Goal: Task Accomplishment & Management: Manage account settings

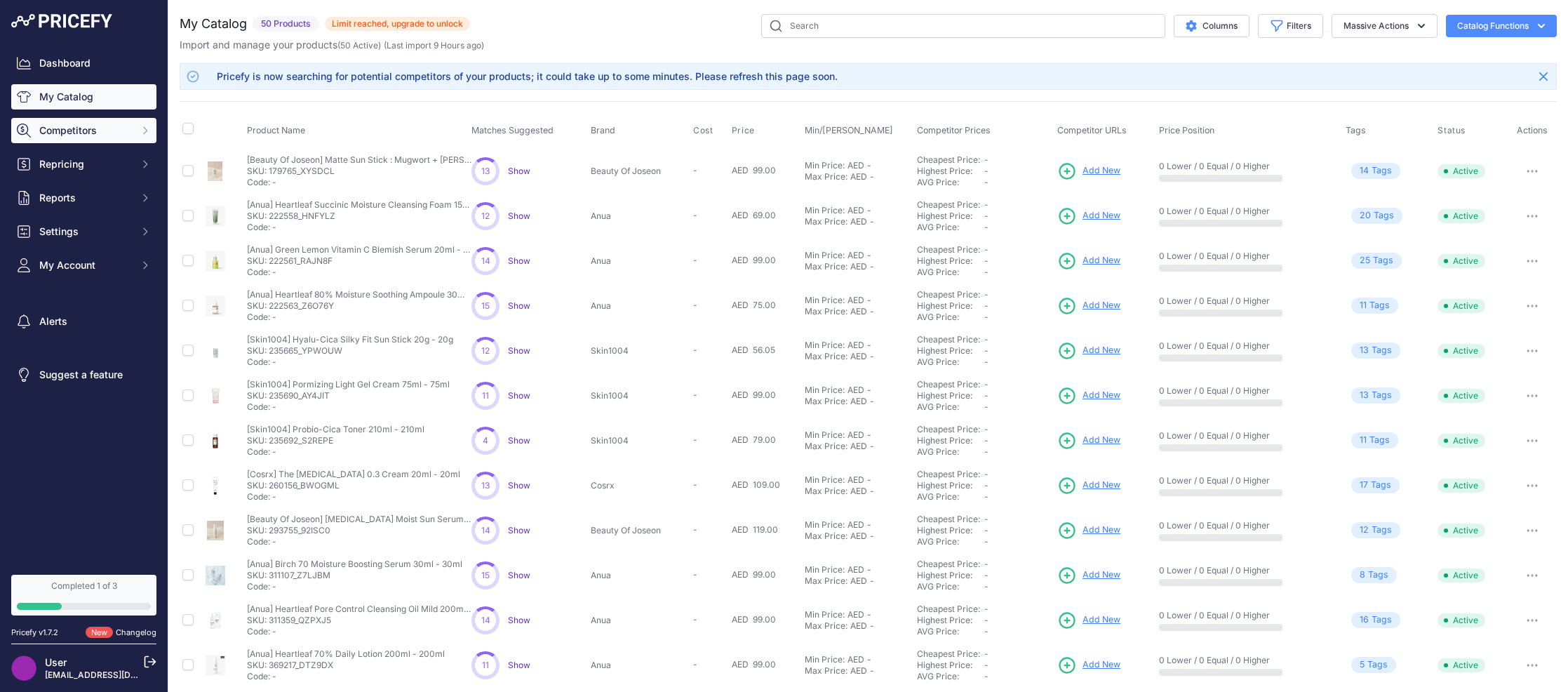
click at [127, 131] on span "Competitors" at bounding box center [85, 131] width 92 height 14
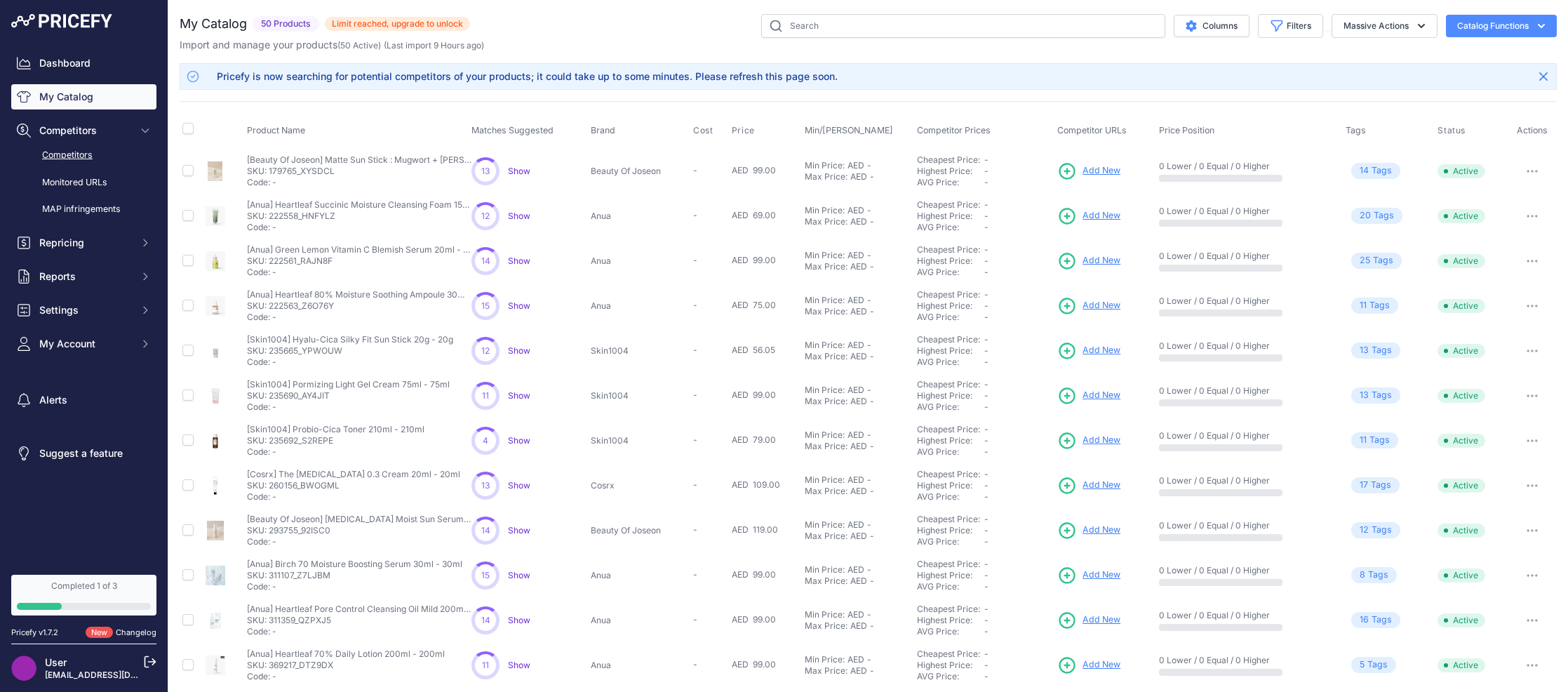
click at [75, 161] on link "Competitors" at bounding box center [84, 155] width 146 height 24
click at [75, 153] on link "Competitors" at bounding box center [84, 155] width 146 height 24
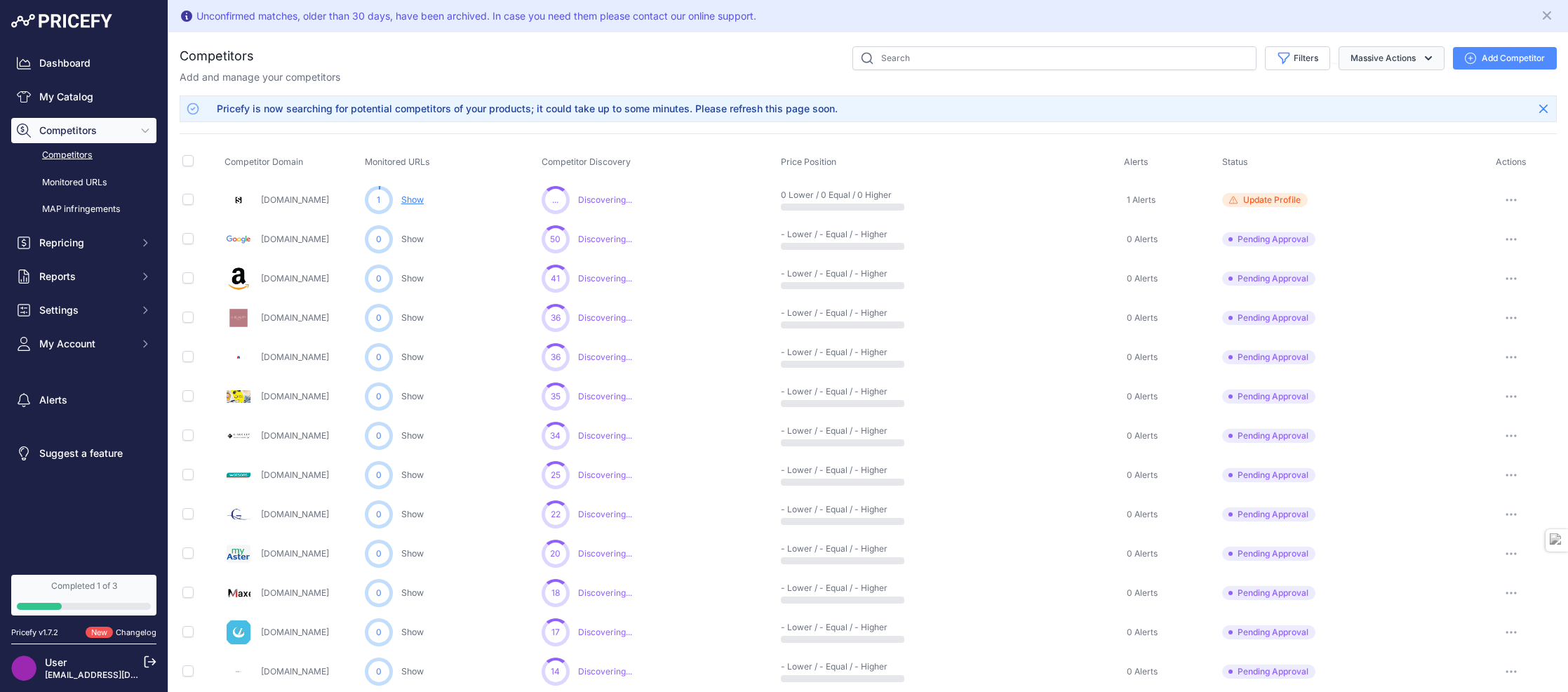
click at [1428, 54] on icon "button" at bounding box center [1429, 58] width 14 height 14
click at [1390, 93] on span "Archive all pending approval" at bounding box center [1367, 91] width 132 height 12
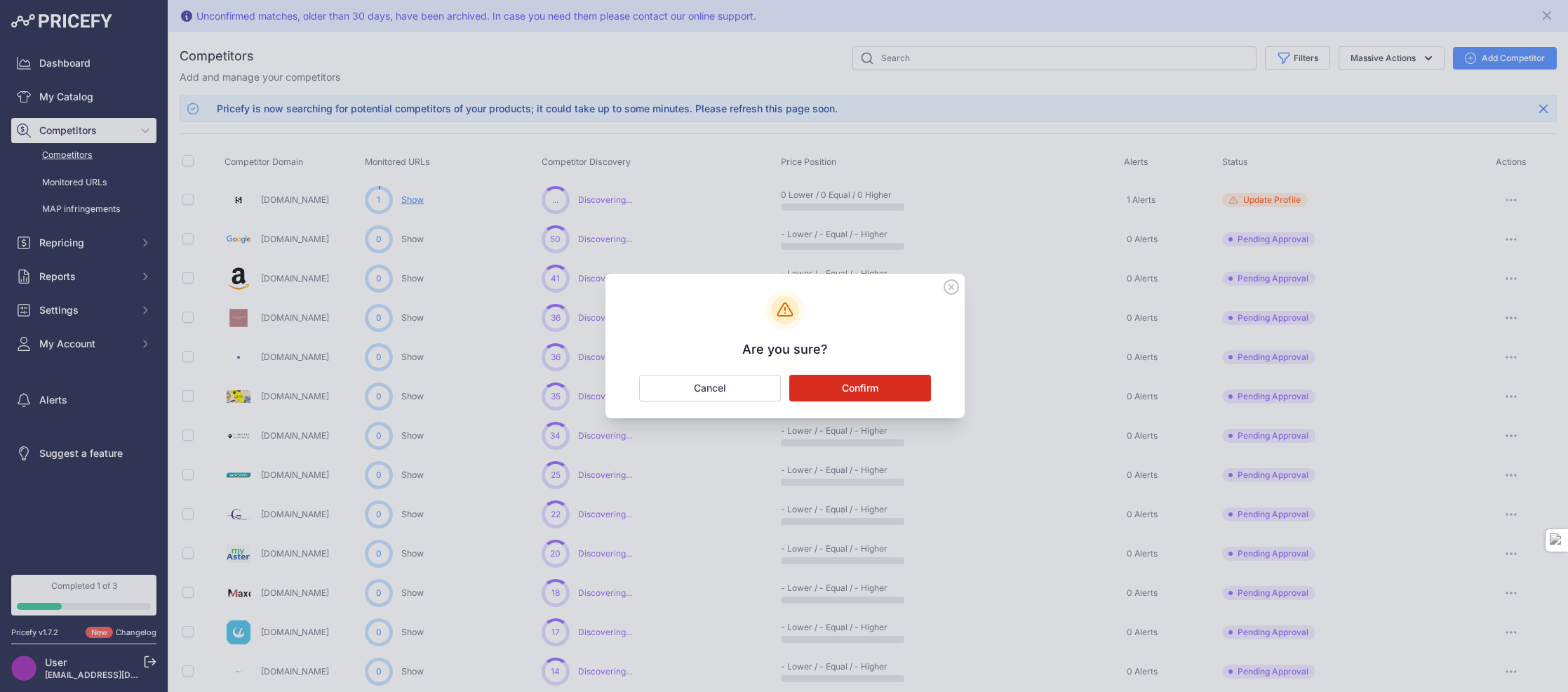
click at [831, 385] on button "Confirm" at bounding box center [860, 388] width 142 height 27
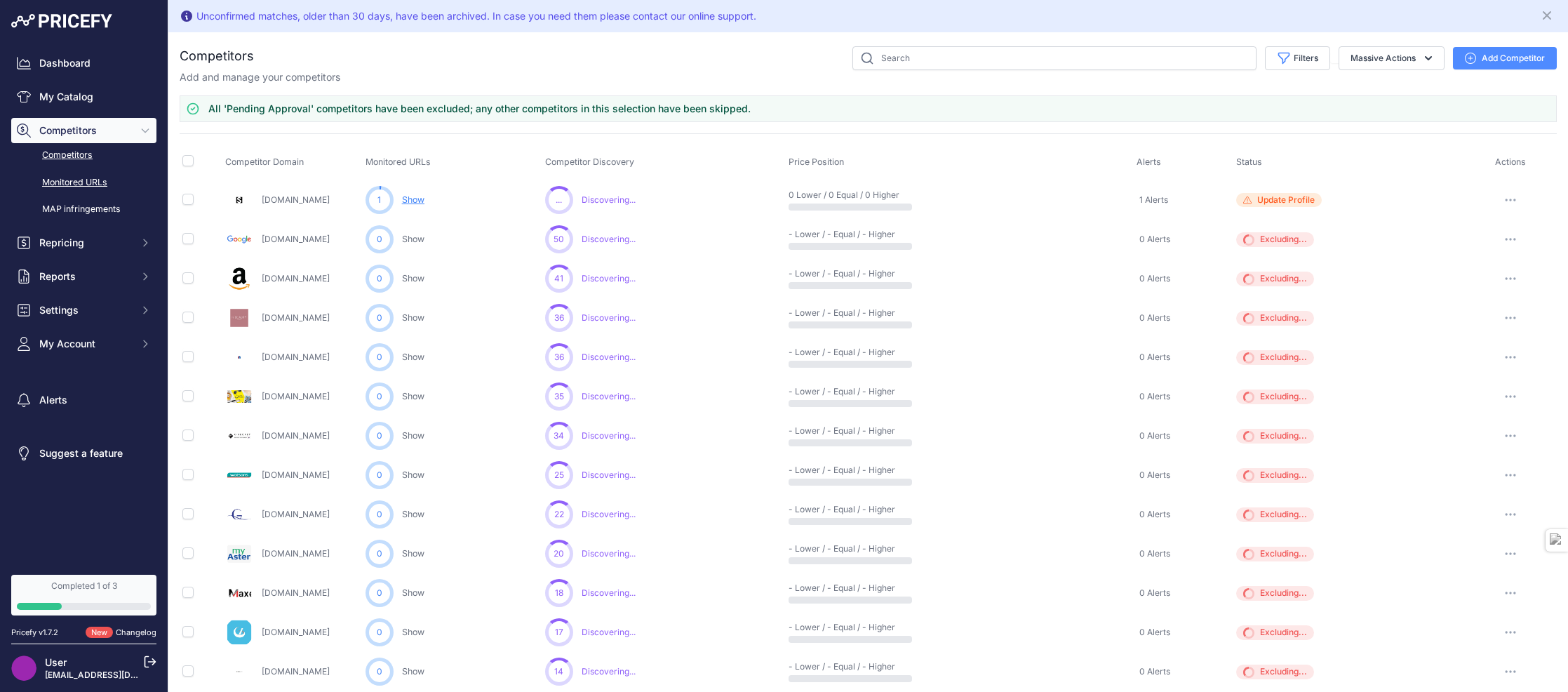
click at [103, 185] on link "Monitored URLs" at bounding box center [84, 183] width 146 height 24
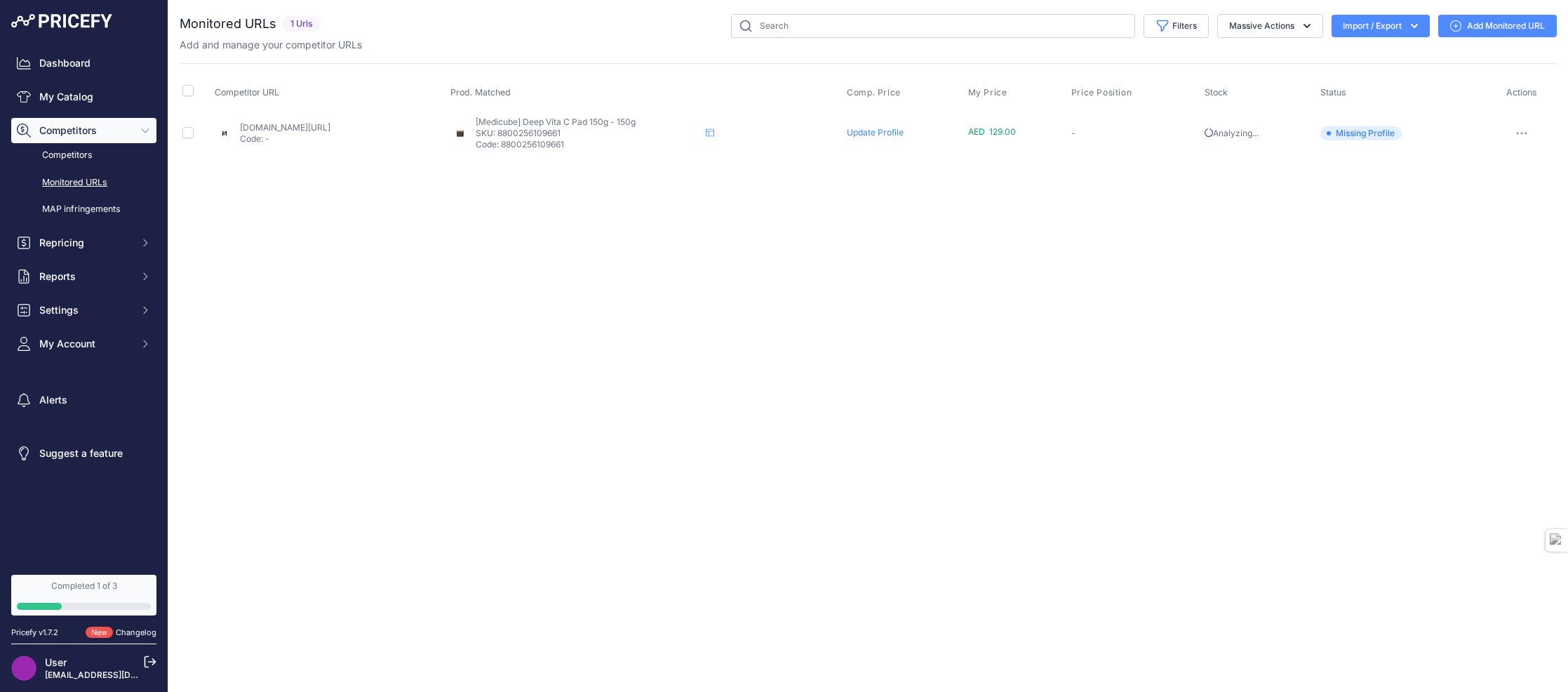
click at [94, 111] on div "Dashboard My Catalog Competitors Competitors Monitored URLs MAP infringements R…" at bounding box center [84, 203] width 146 height 306
click at [95, 109] on link "My Catalog" at bounding box center [84, 96] width 146 height 25
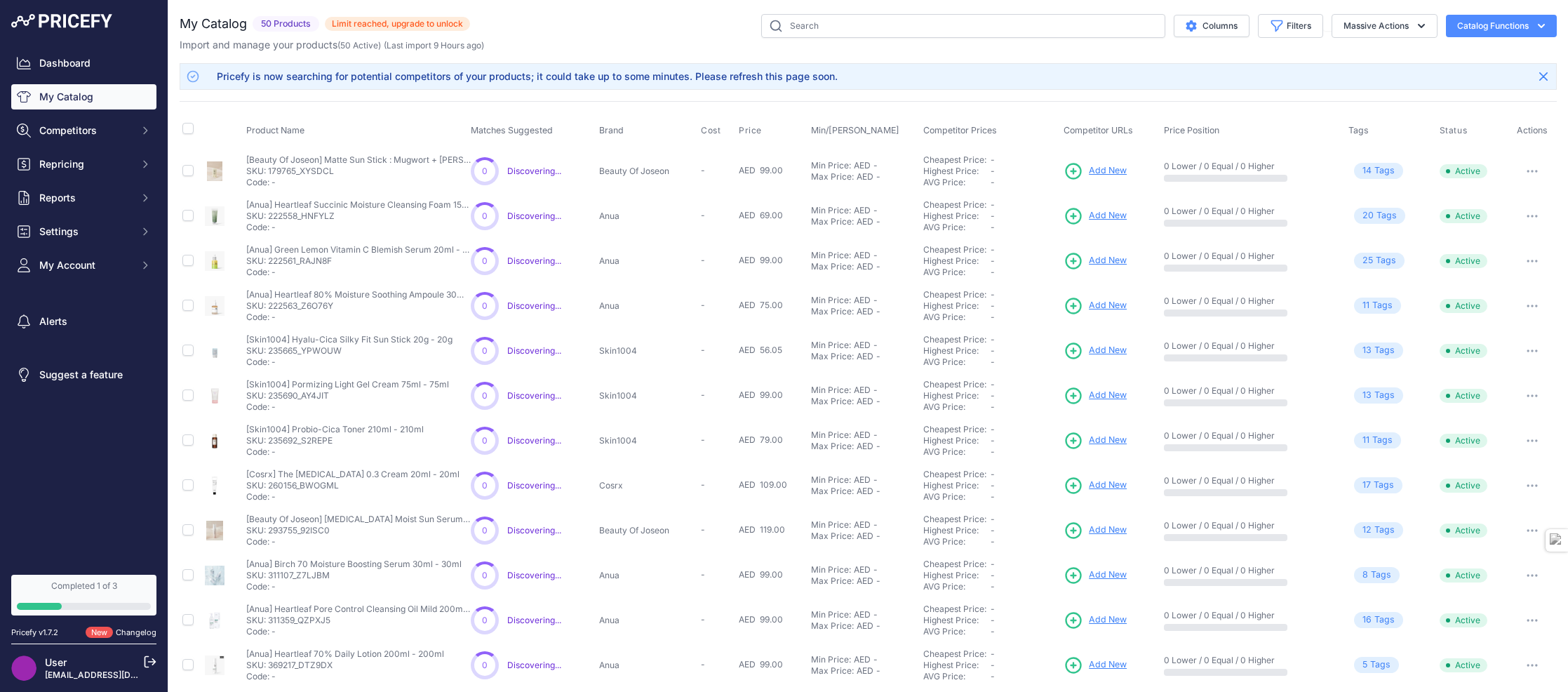
click at [79, 132] on span "Competitors" at bounding box center [85, 131] width 92 height 14
click at [79, 164] on link "Competitors" at bounding box center [84, 155] width 146 height 24
